Goal: Task Accomplishment & Management: Use online tool/utility

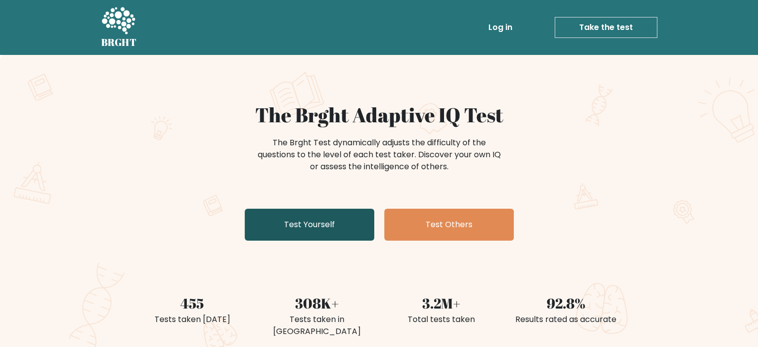
click at [299, 231] on link "Test Yourself" at bounding box center [310, 224] width 130 height 32
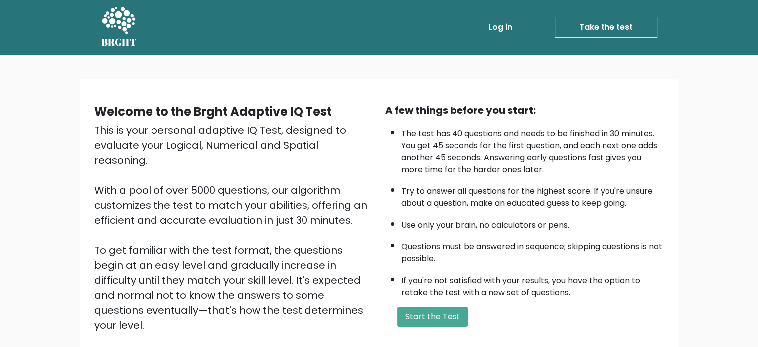
click at [627, 27] on link "Take the test" at bounding box center [606, 27] width 103 height 21
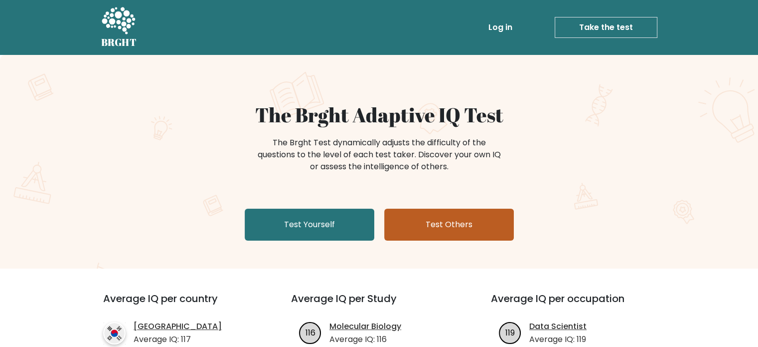
click at [474, 230] on link "Test Others" at bounding box center [449, 224] width 130 height 32
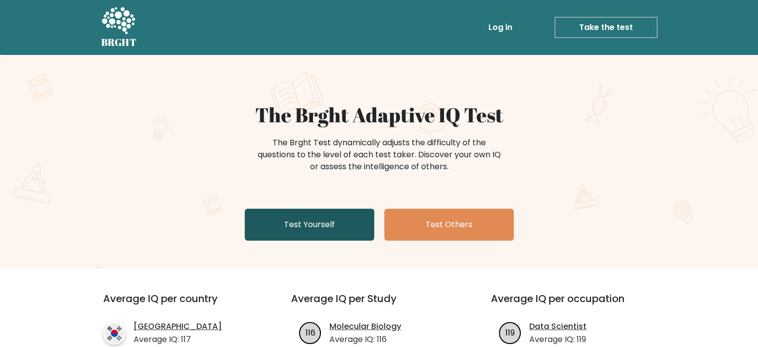
click at [305, 226] on link "Test Yourself" at bounding box center [310, 224] width 130 height 32
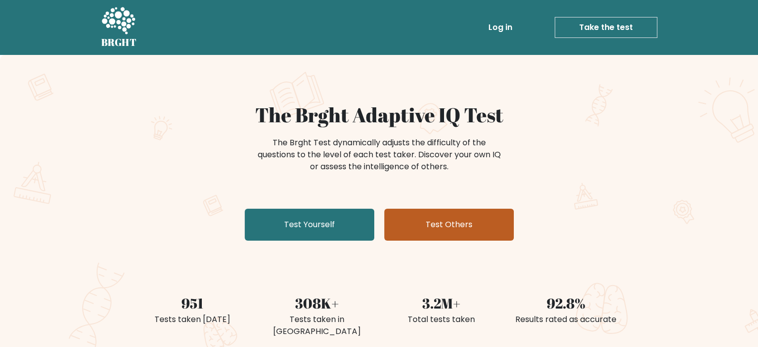
click at [453, 234] on link "Test Others" at bounding box center [449, 224] width 130 height 32
